Goal: Information Seeking & Learning: Learn about a topic

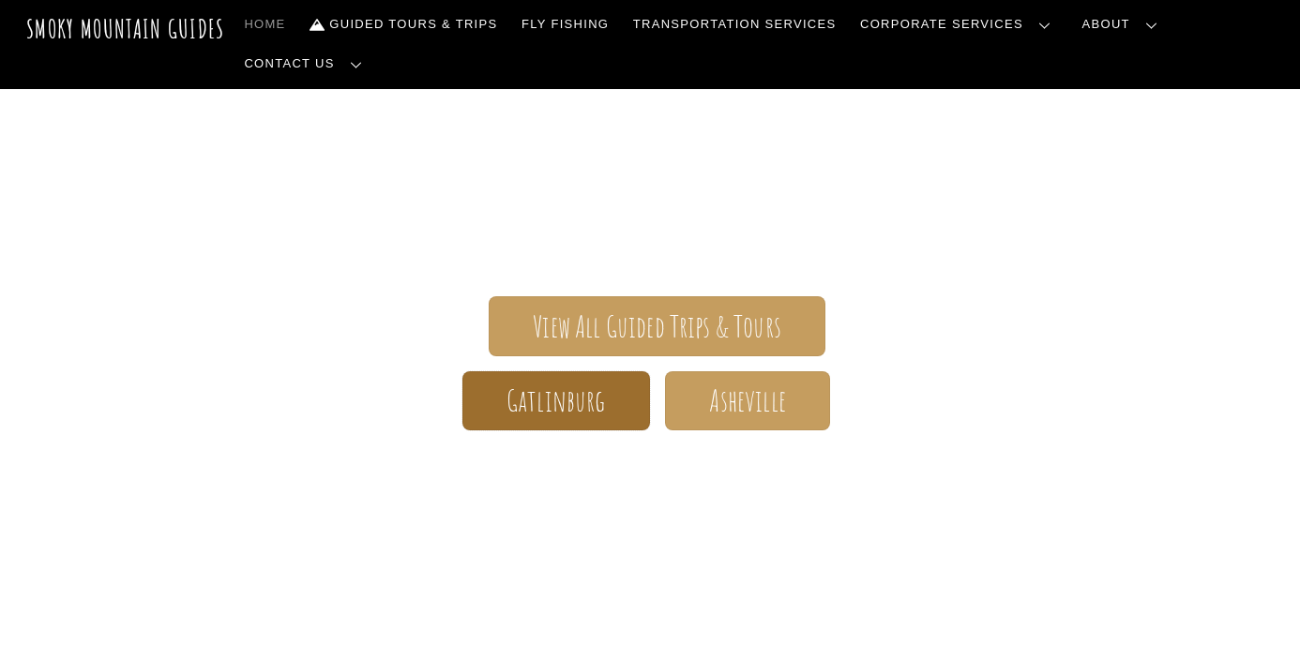
click at [546, 391] on span "Gatlinburg" at bounding box center [555, 401] width 99 height 20
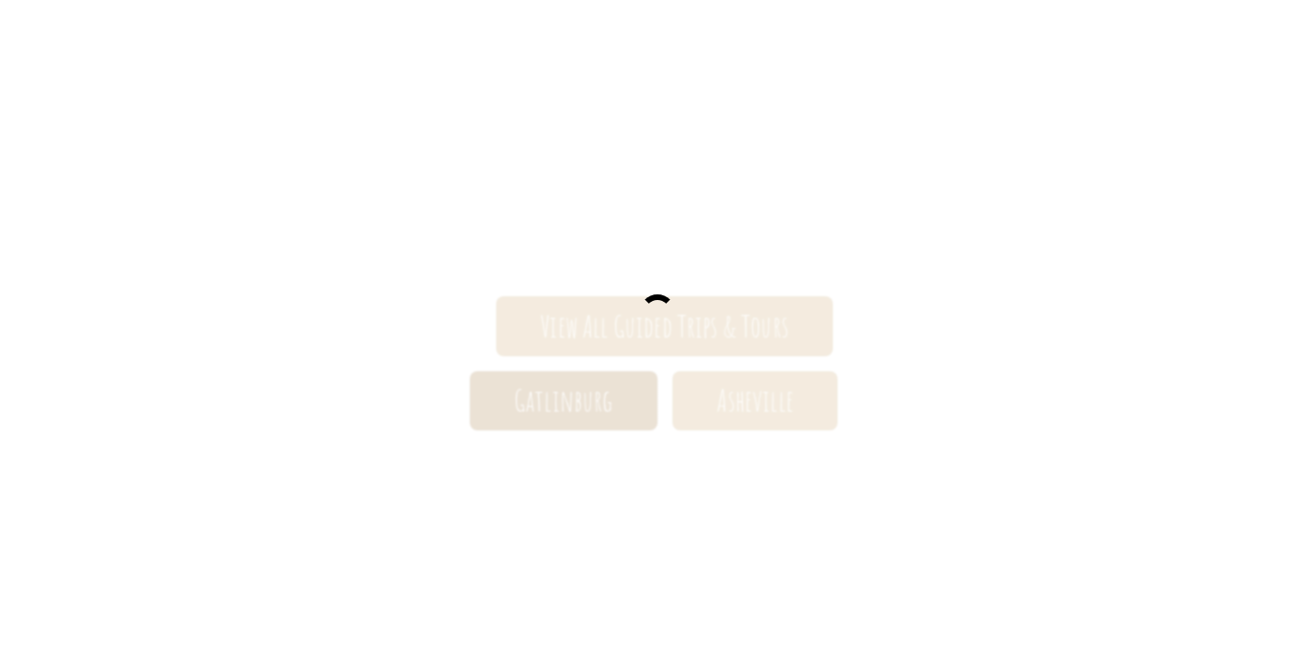
scroll to position [284, 0]
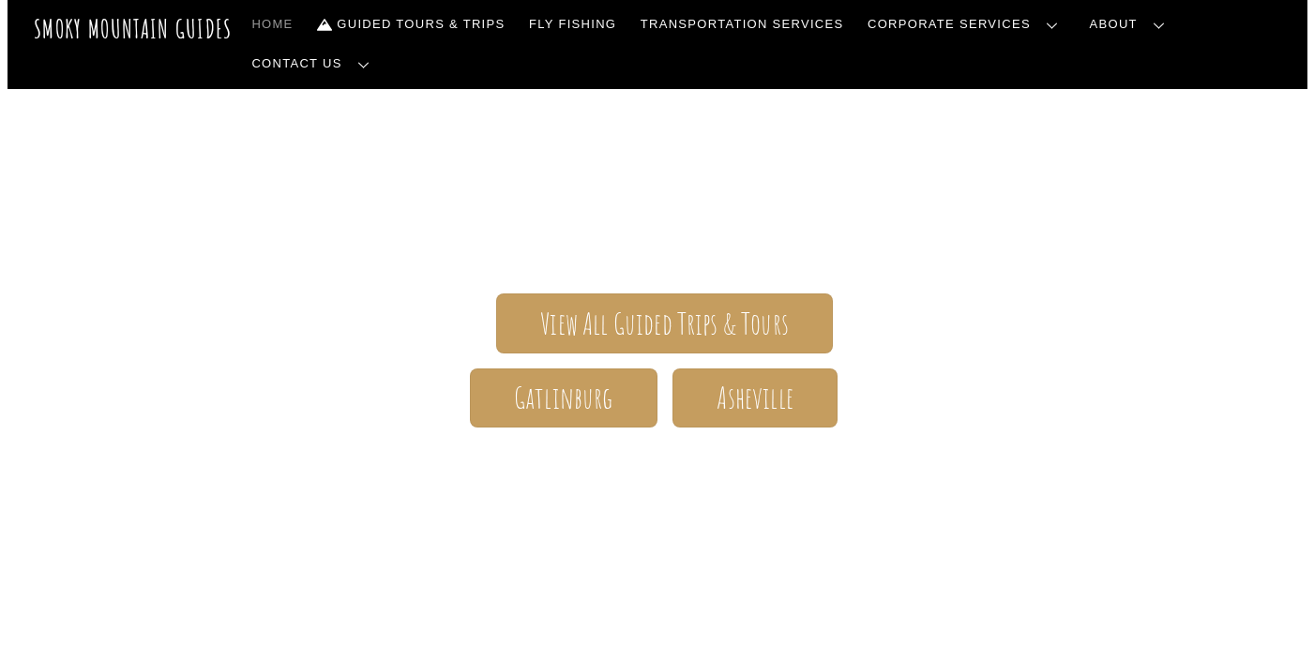
scroll to position [281, 0]
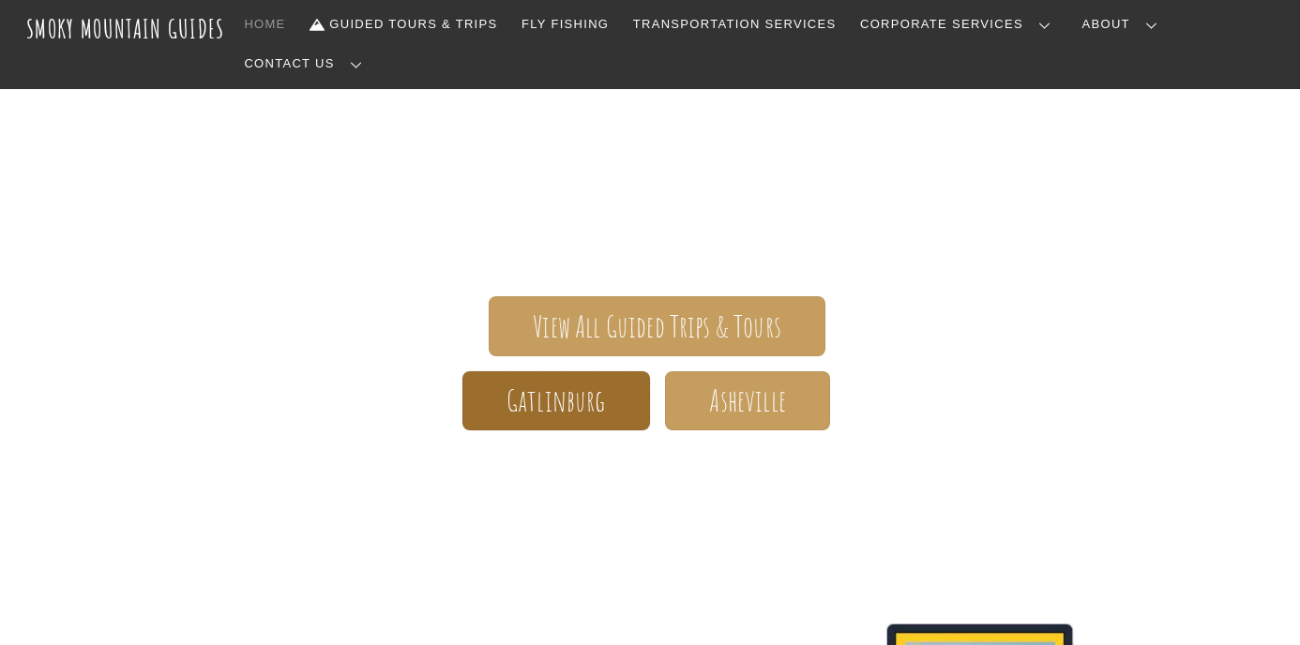
click at [574, 391] on span "Gatlinburg" at bounding box center [555, 401] width 99 height 20
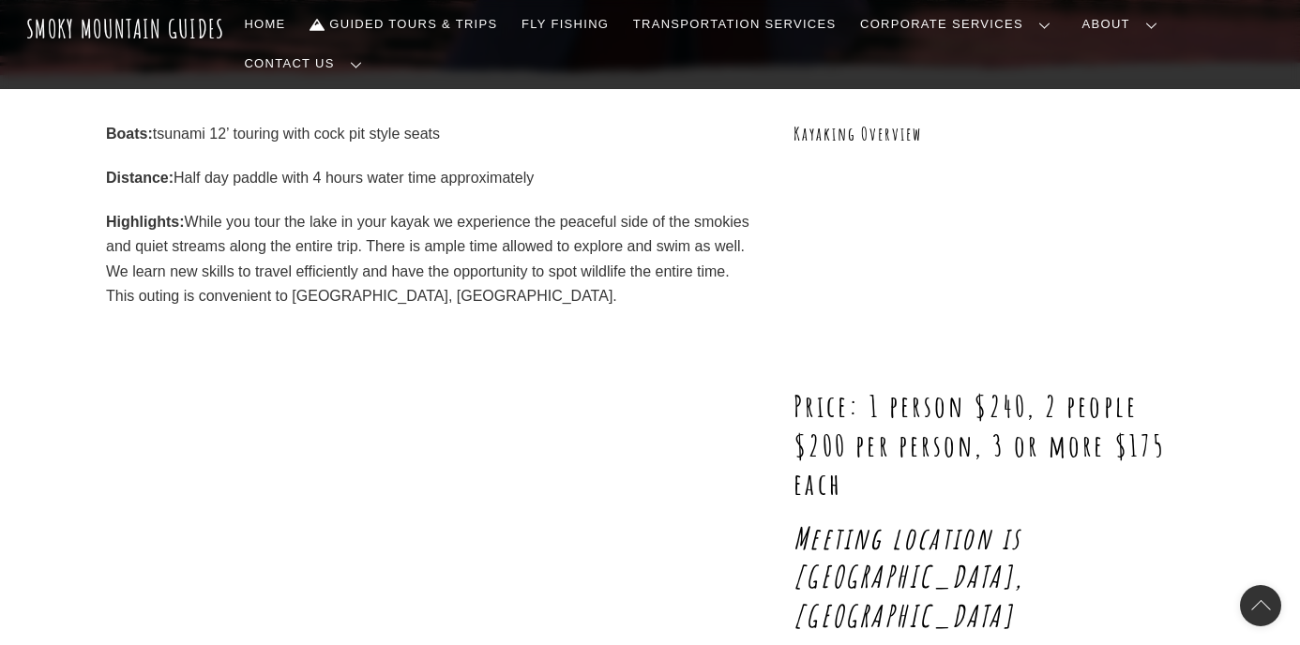
scroll to position [94, 0]
